Goal: Transaction & Acquisition: Purchase product/service

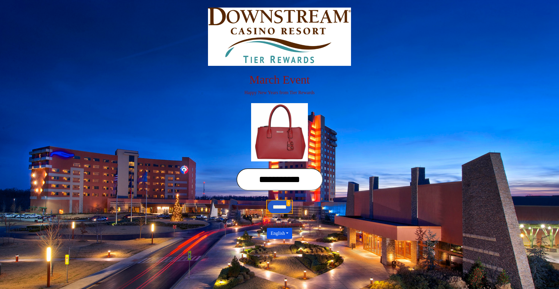
type input "**********"
click at [280, 207] on input "******" at bounding box center [280, 207] width 24 height 14
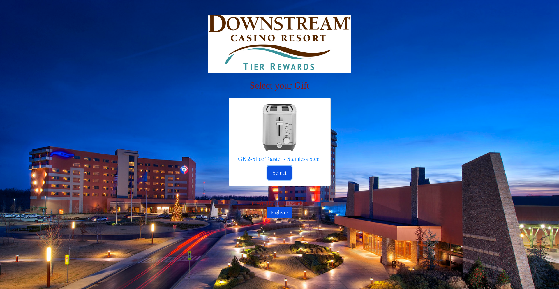
click at [280, 173] on button "Select" at bounding box center [280, 173] width 24 height 14
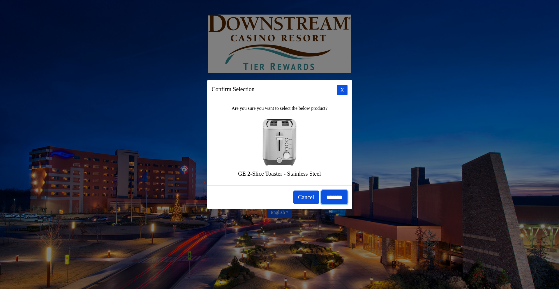
click at [333, 197] on input "*******" at bounding box center [334, 197] width 26 height 14
